Goal: Information Seeking & Learning: Find specific page/section

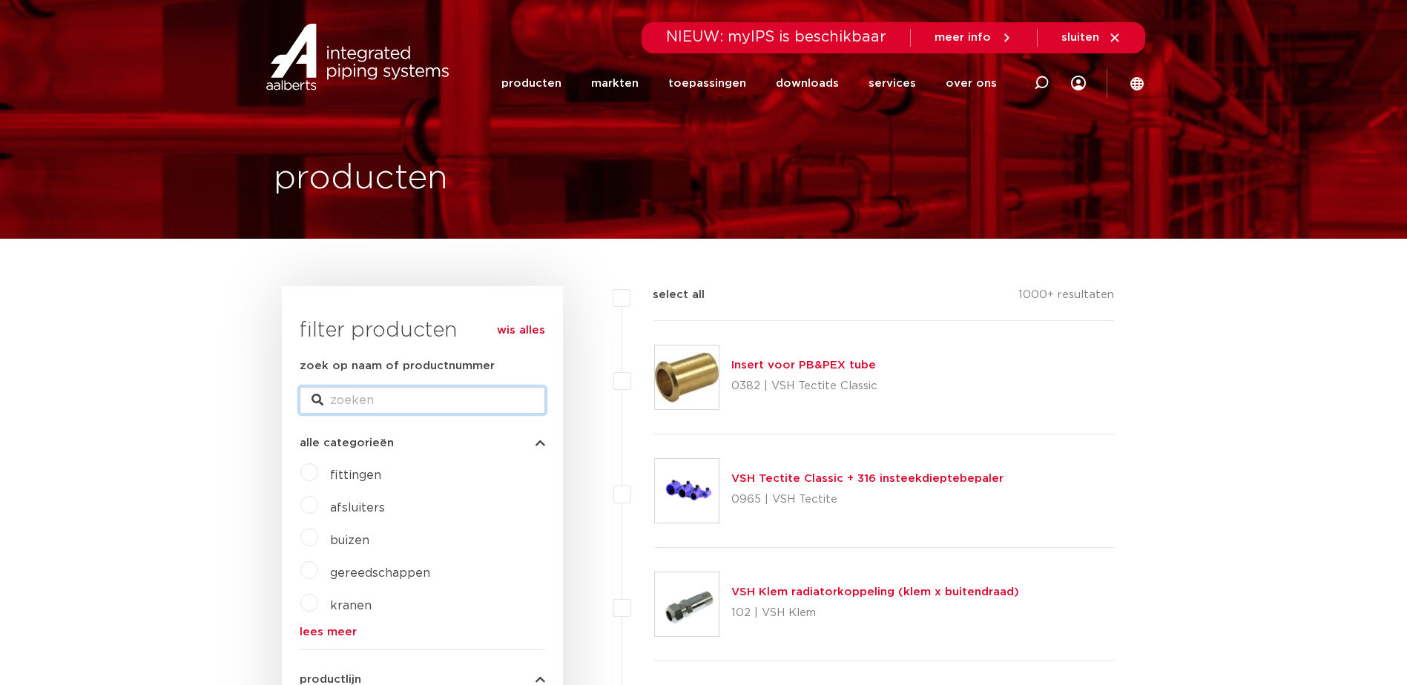
drag, startPoint x: 0, startPoint y: 0, endPoint x: 404, endPoint y: 398, distance: 567.4
click at [404, 398] on input "zoek op naam of productnummer" at bounding box center [422, 400] width 245 height 27
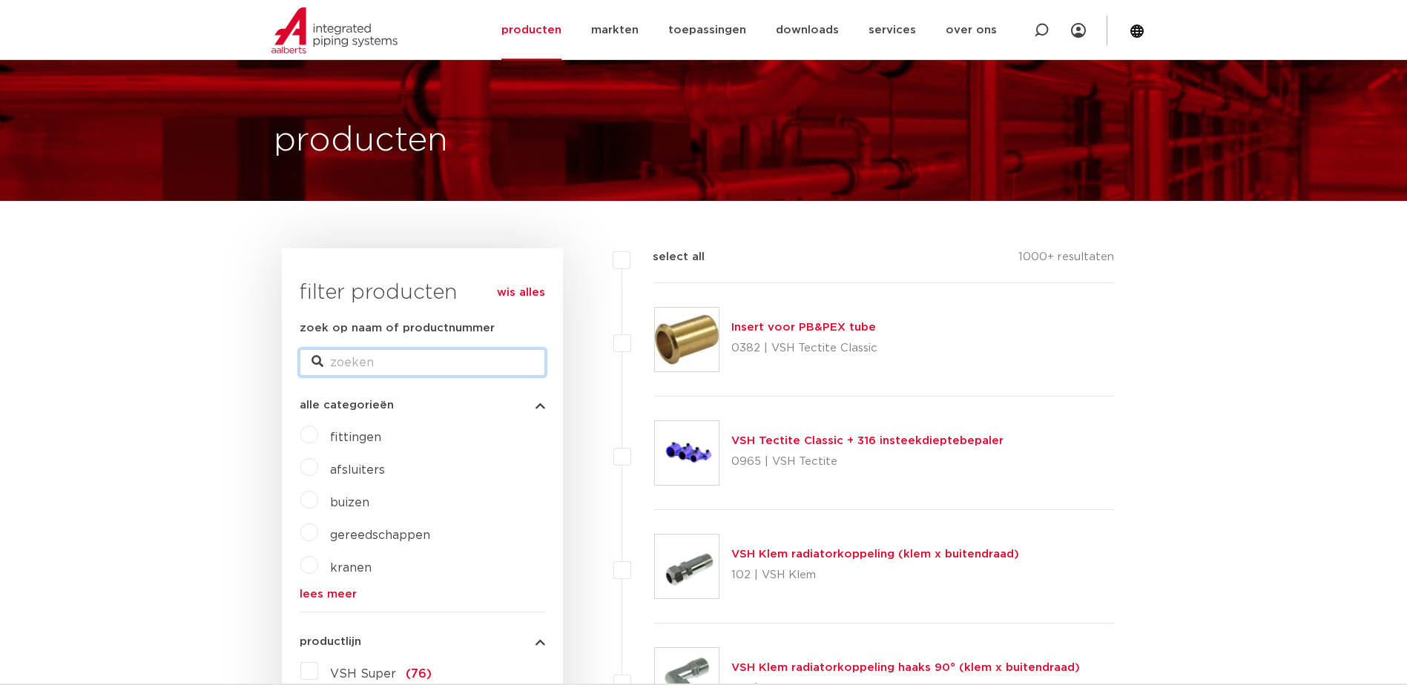
scroll to position [99, 0]
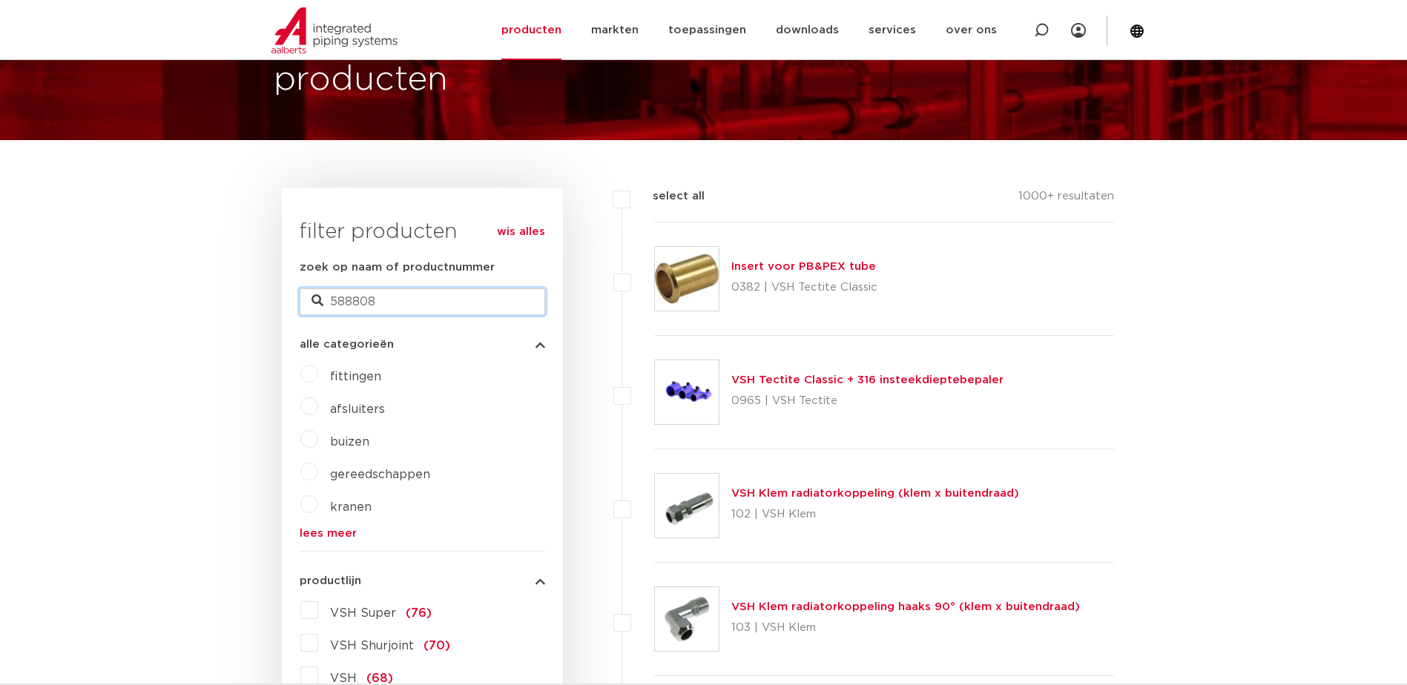
type input "588808"
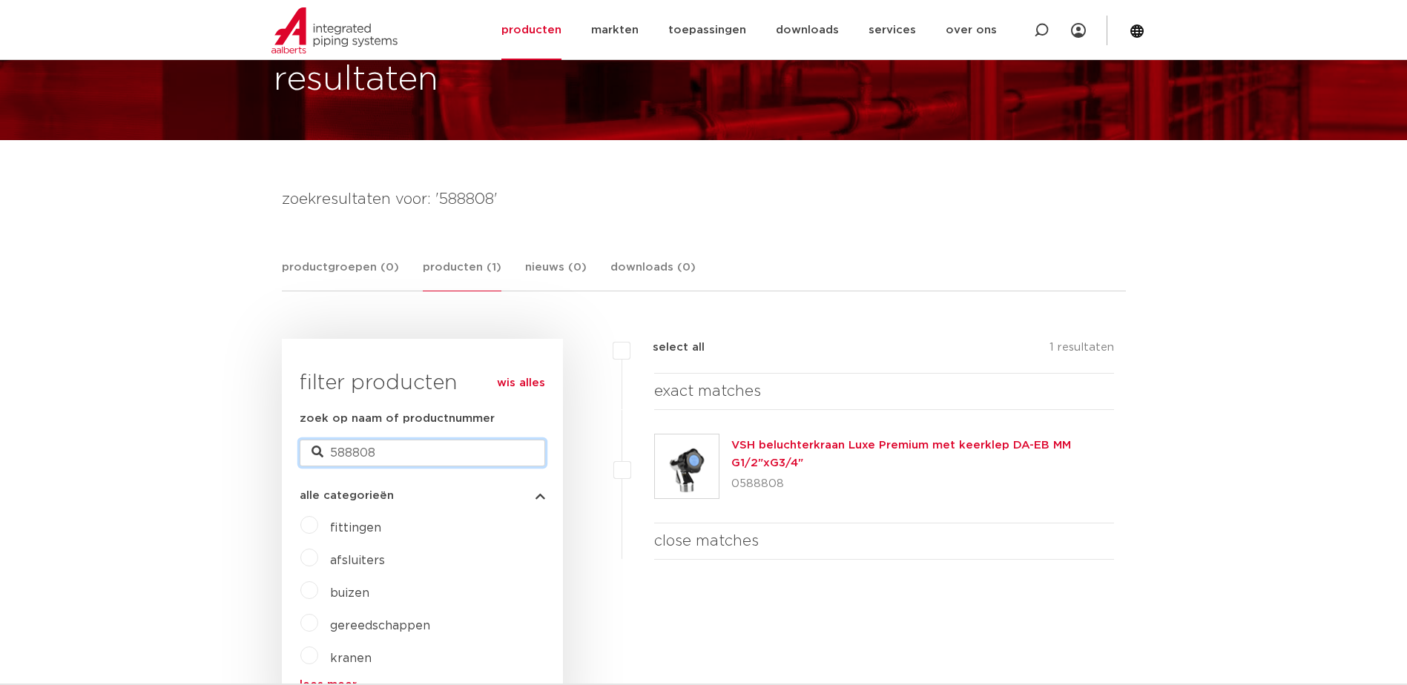
drag, startPoint x: 394, startPoint y: 450, endPoint x: 203, endPoint y: 439, distance: 190.9
type input "3026364"
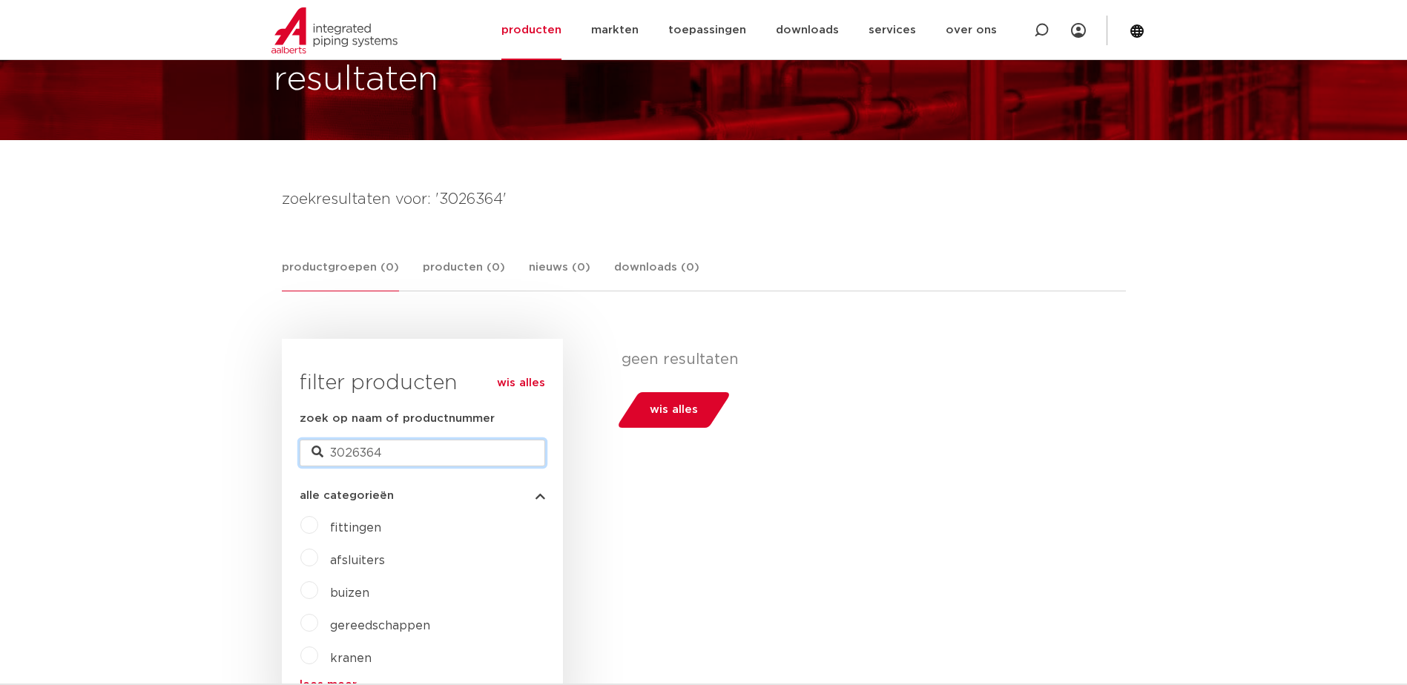
drag, startPoint x: 411, startPoint y: 453, endPoint x: 227, endPoint y: 430, distance: 185.3
type input "588808"
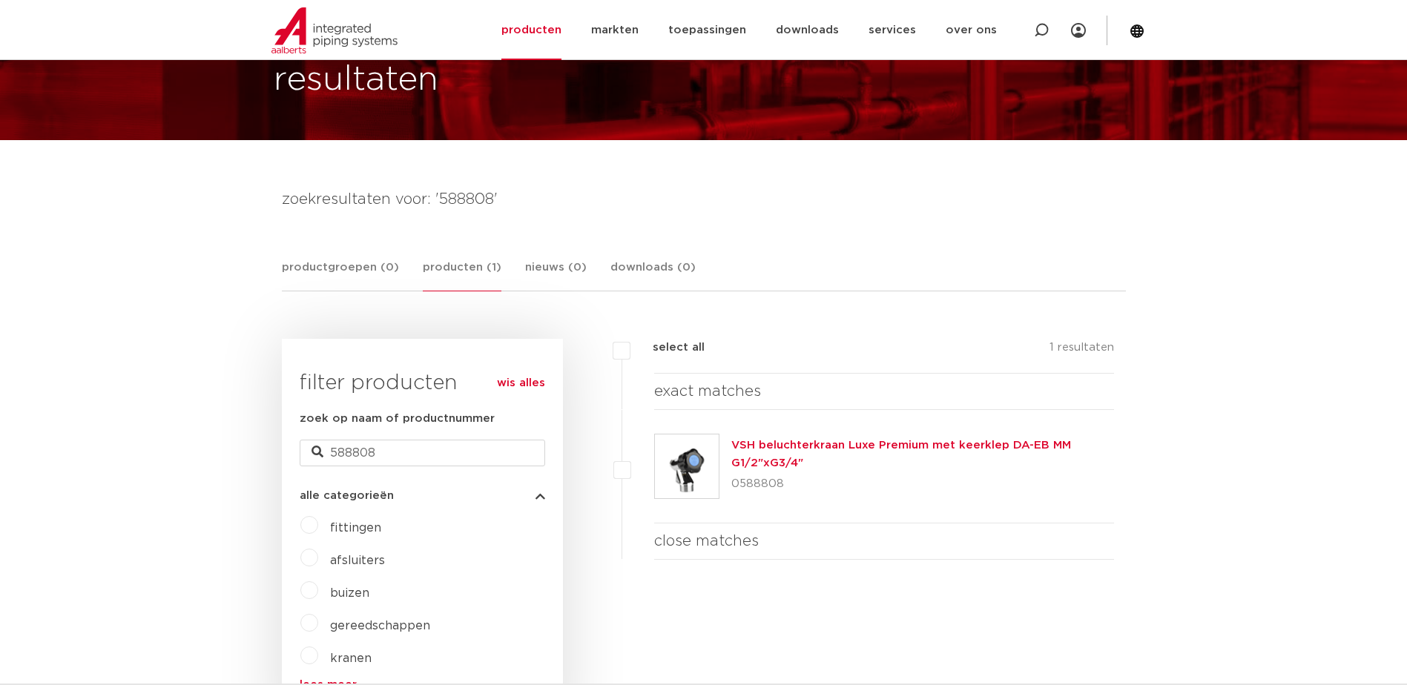
click at [690, 469] on img at bounding box center [687, 467] width 64 height 64
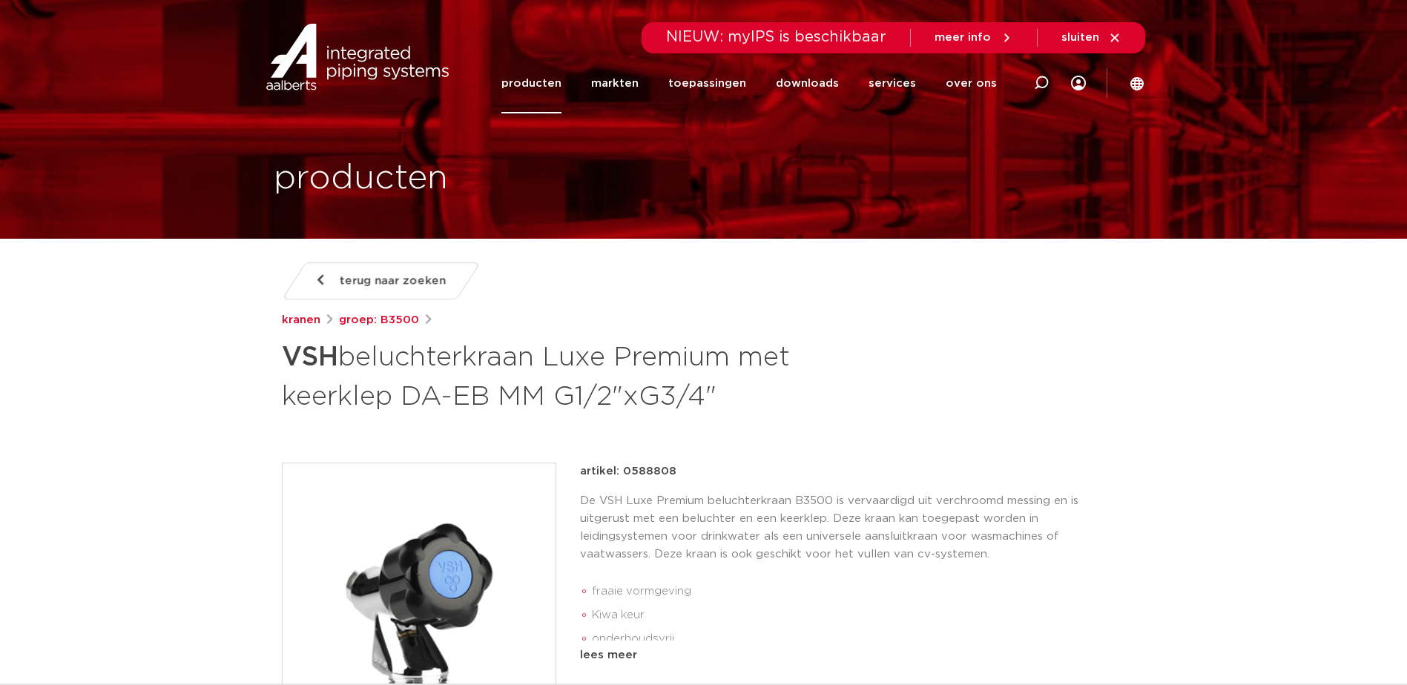
click at [386, 274] on span "terug naar zoeken" at bounding box center [393, 281] width 106 height 24
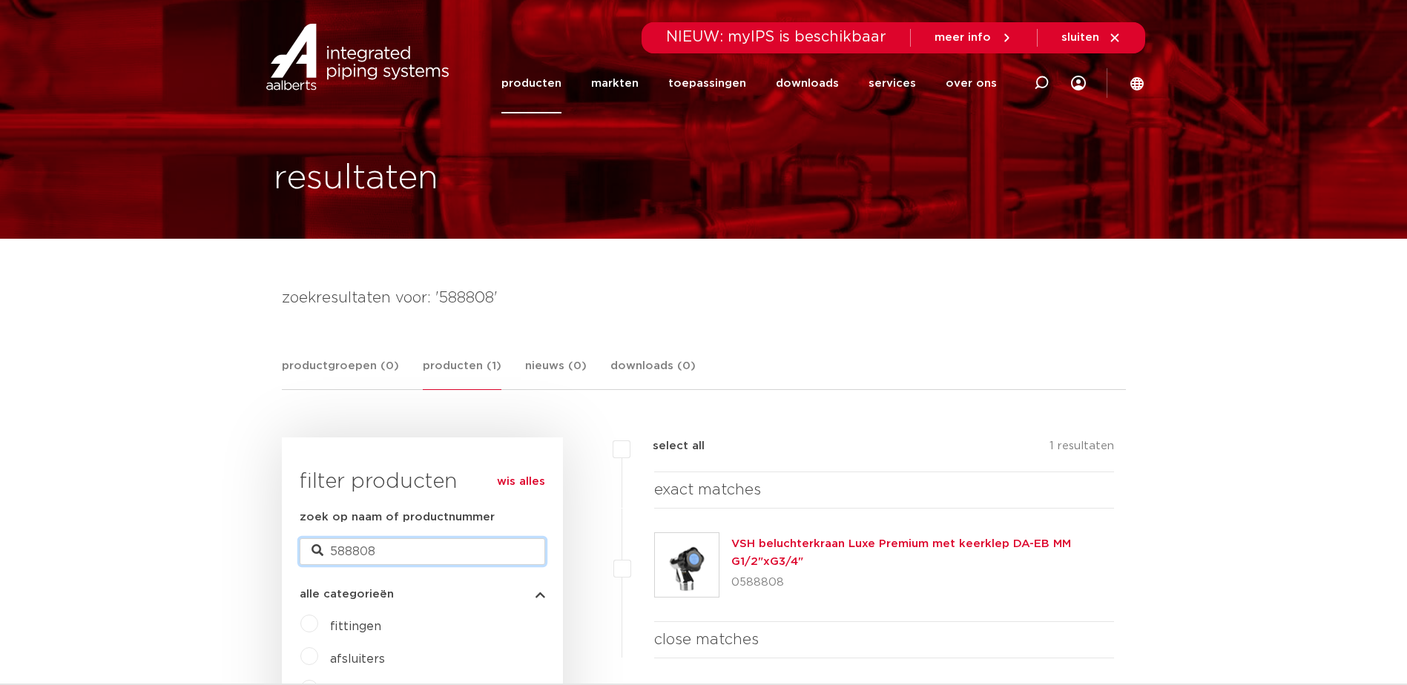
drag, startPoint x: 392, startPoint y: 549, endPoint x: 237, endPoint y: 538, distance: 155.4
type input "beluchterkranen"
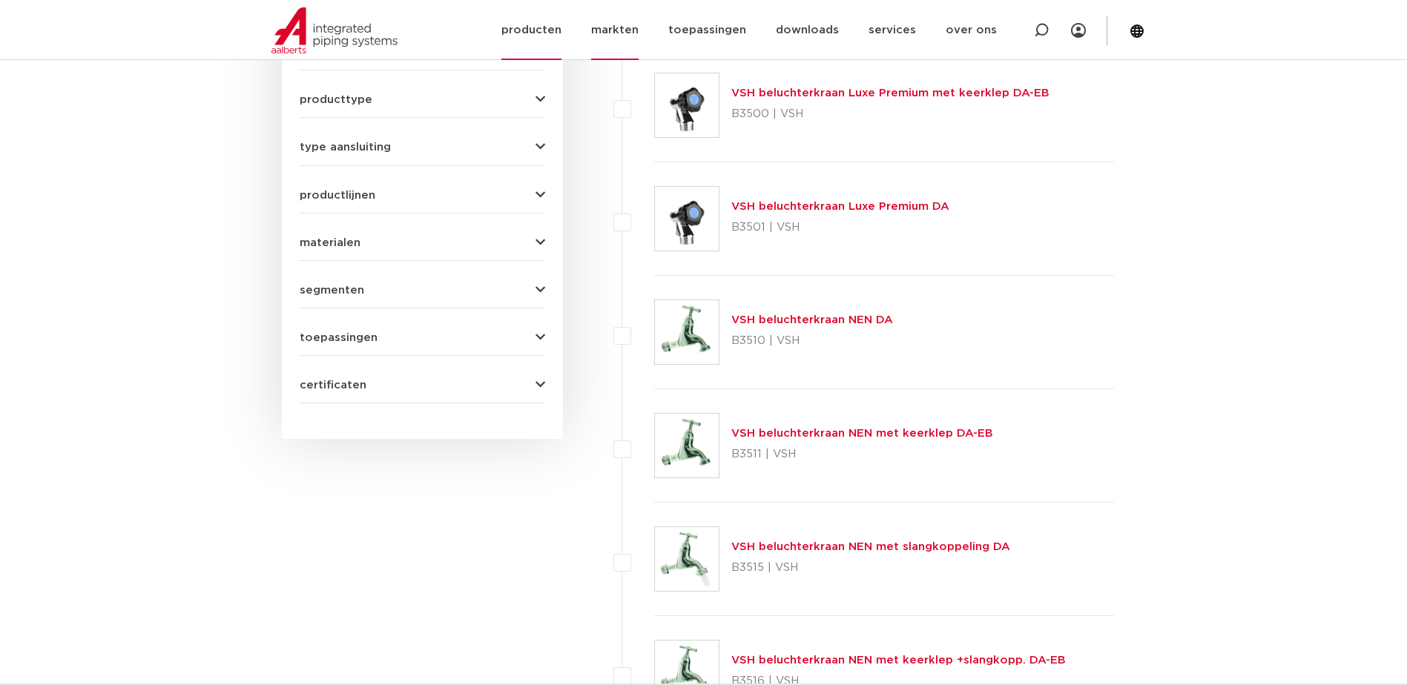
scroll to position [840, 0]
